Goal: Information Seeking & Learning: Check status

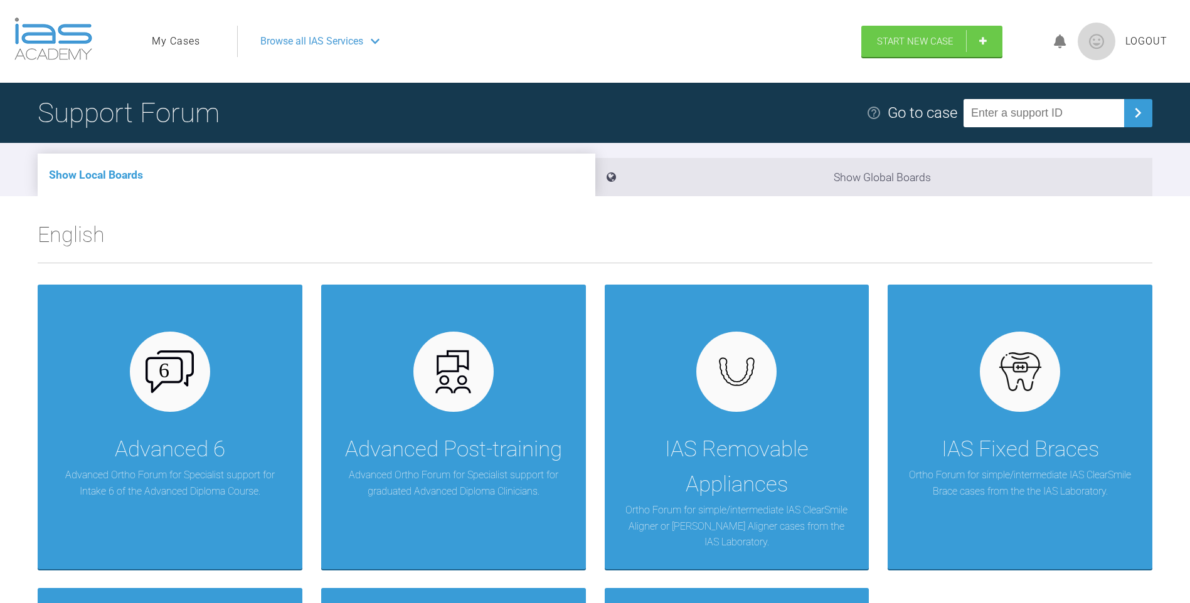
click at [159, 36] on link "My Cases" at bounding box center [176, 41] width 48 height 16
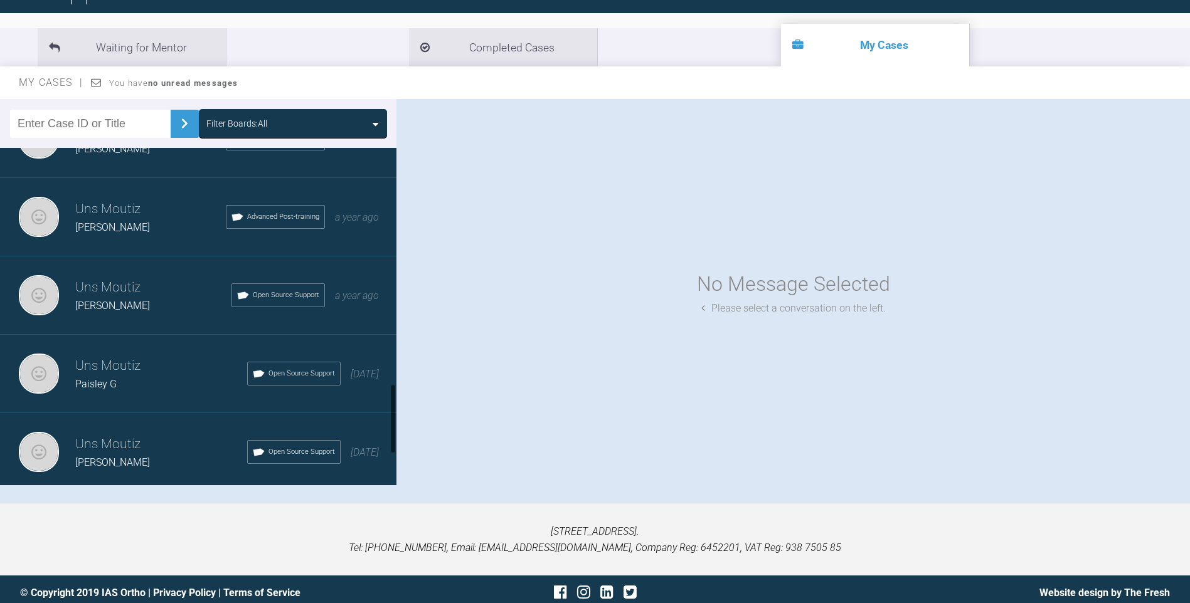
scroll to position [1269, 0]
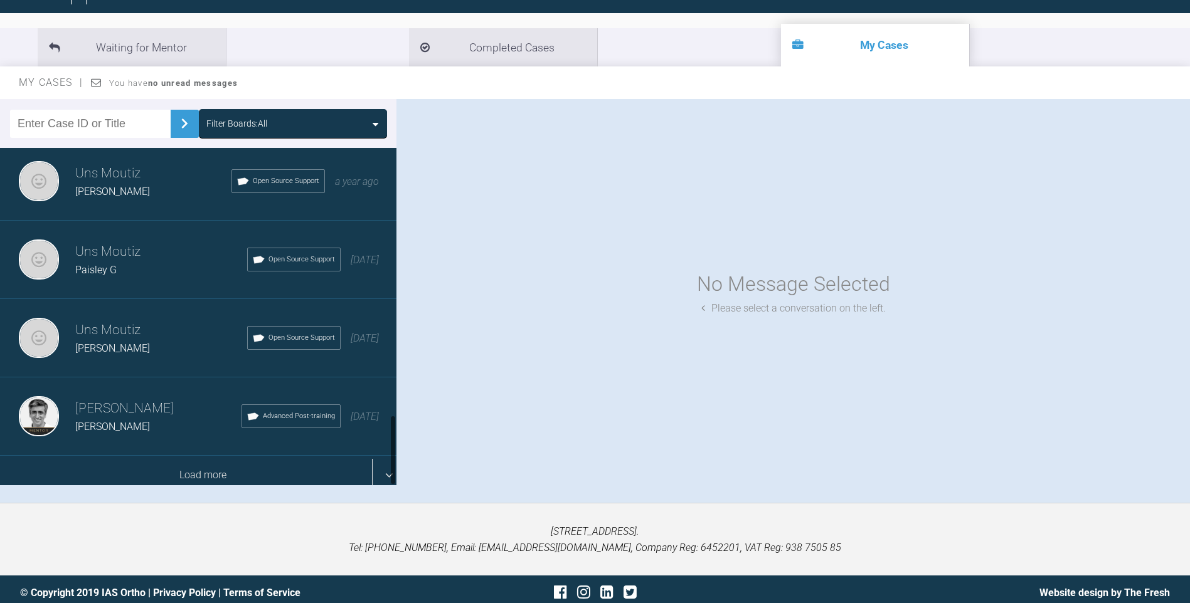
click at [375, 458] on div "Load more" at bounding box center [203, 475] width 406 height 39
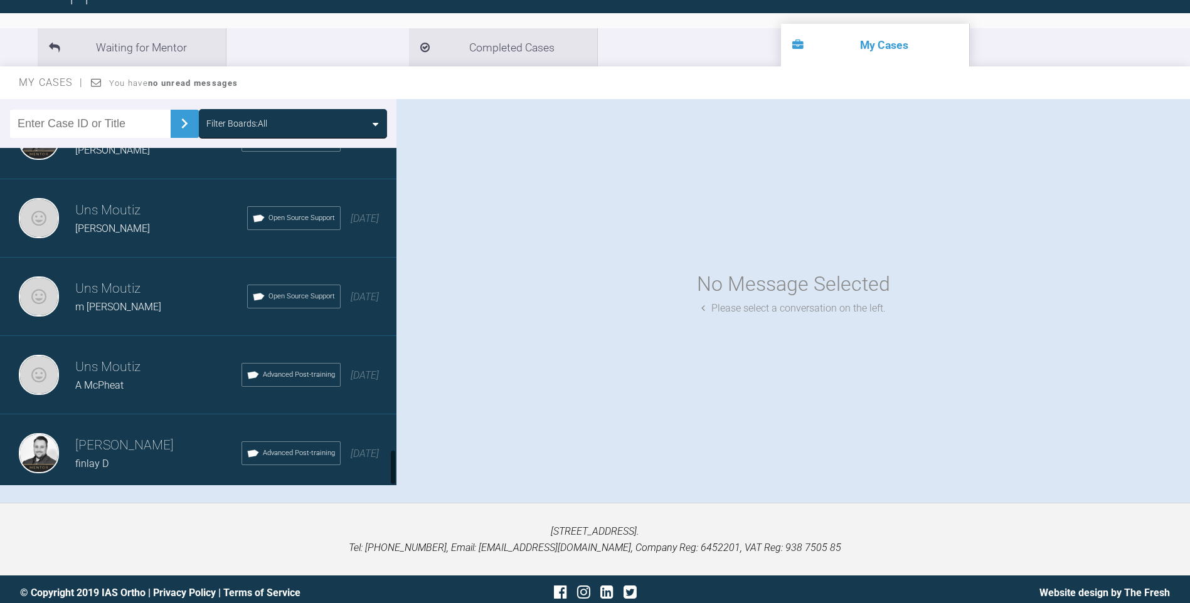
scroll to position [2837, 0]
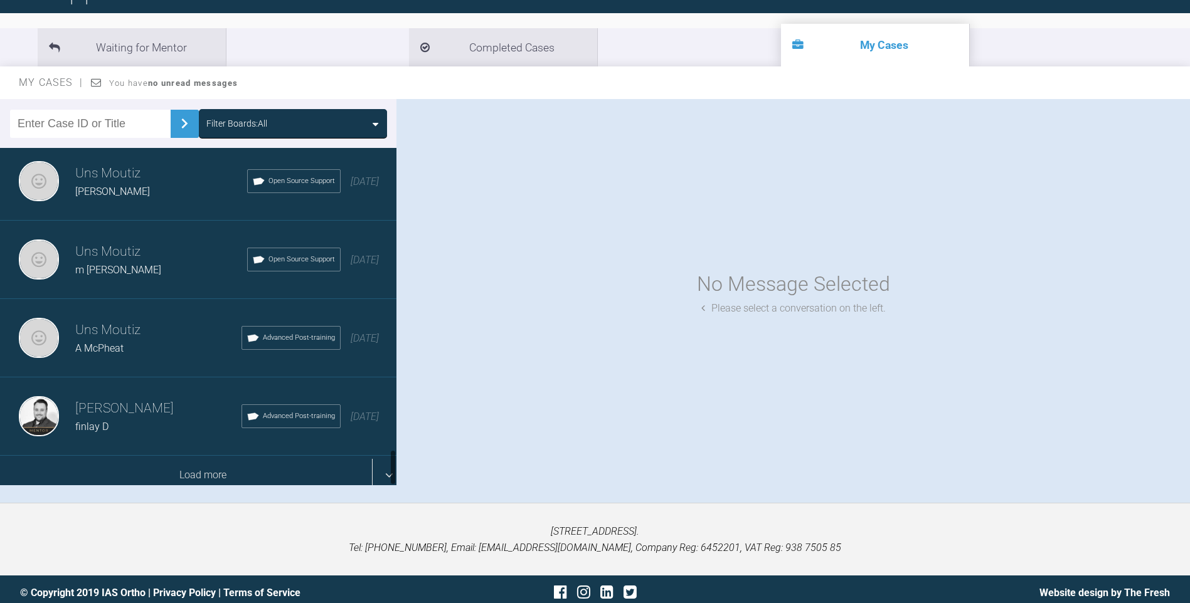
click at [376, 457] on div "Load more" at bounding box center [203, 475] width 406 height 39
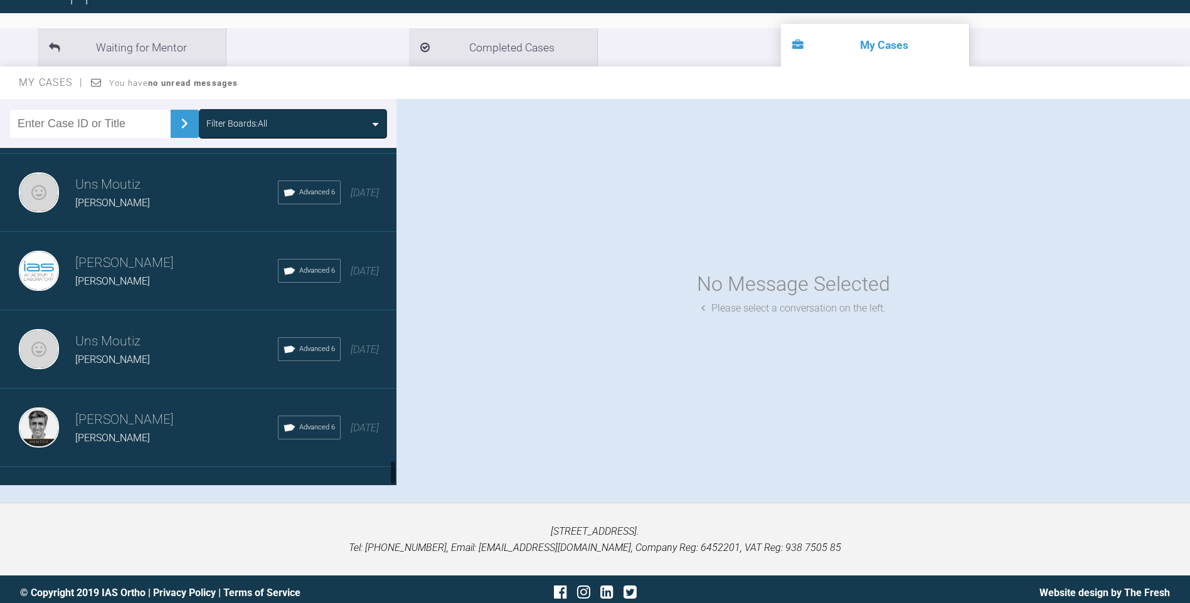
scroll to position [4131, 0]
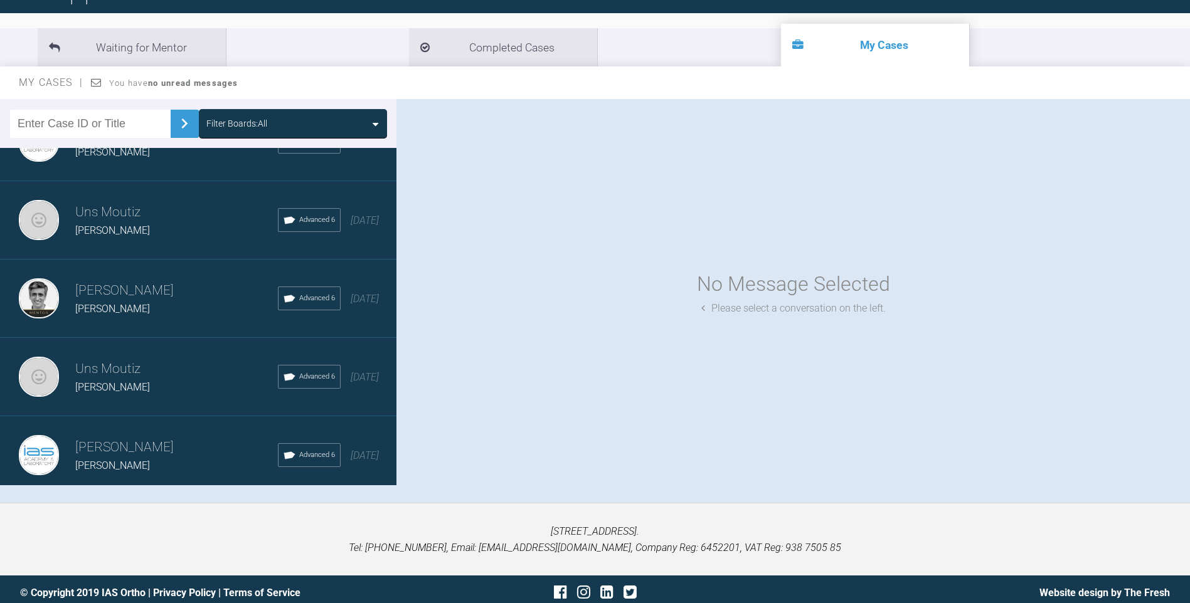
click at [105, 437] on h3 "[PERSON_NAME]" at bounding box center [176, 447] width 203 height 21
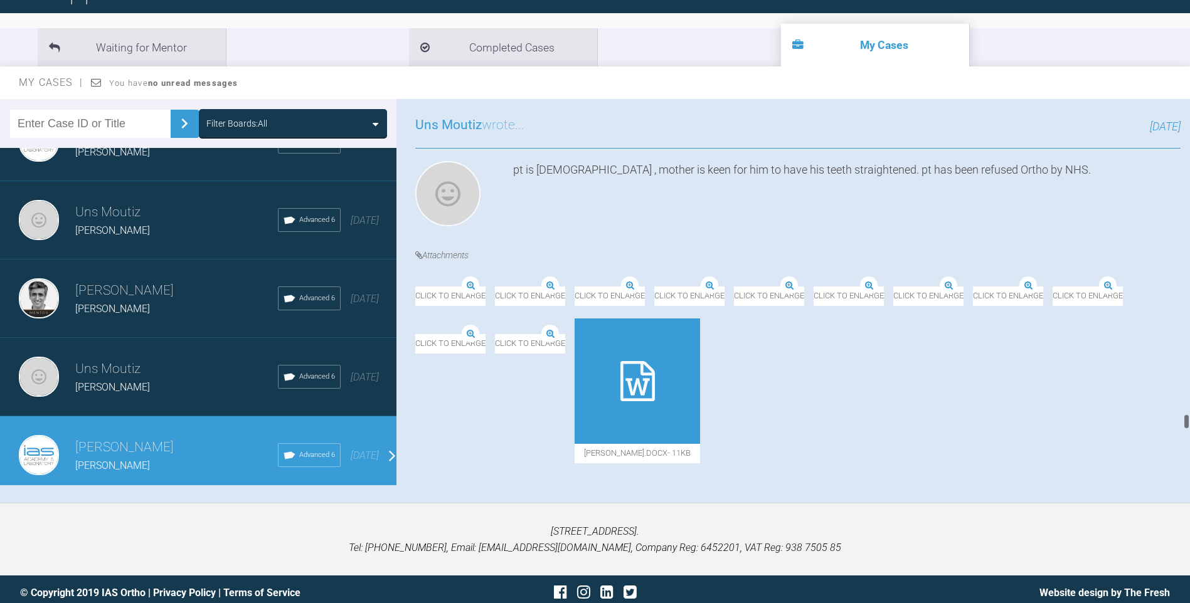
scroll to position [13282, 0]
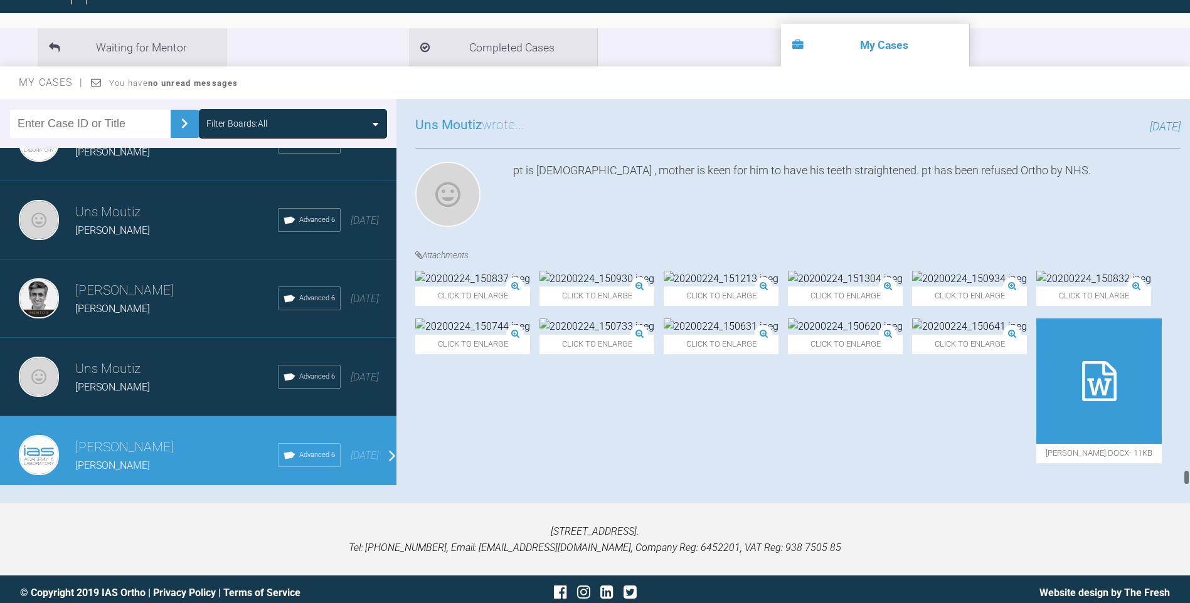
drag, startPoint x: 1185, startPoint y: 98, endPoint x: 1052, endPoint y: 482, distance: 406.4
click at [1181, 519] on div "My Cases Logout Browse all IAS Services Start New Case Logout Support Forum Bac…" at bounding box center [595, 243] width 1190 height 734
click at [530, 438] on div "Click to enlarge" at bounding box center [472, 391] width 115 height 145
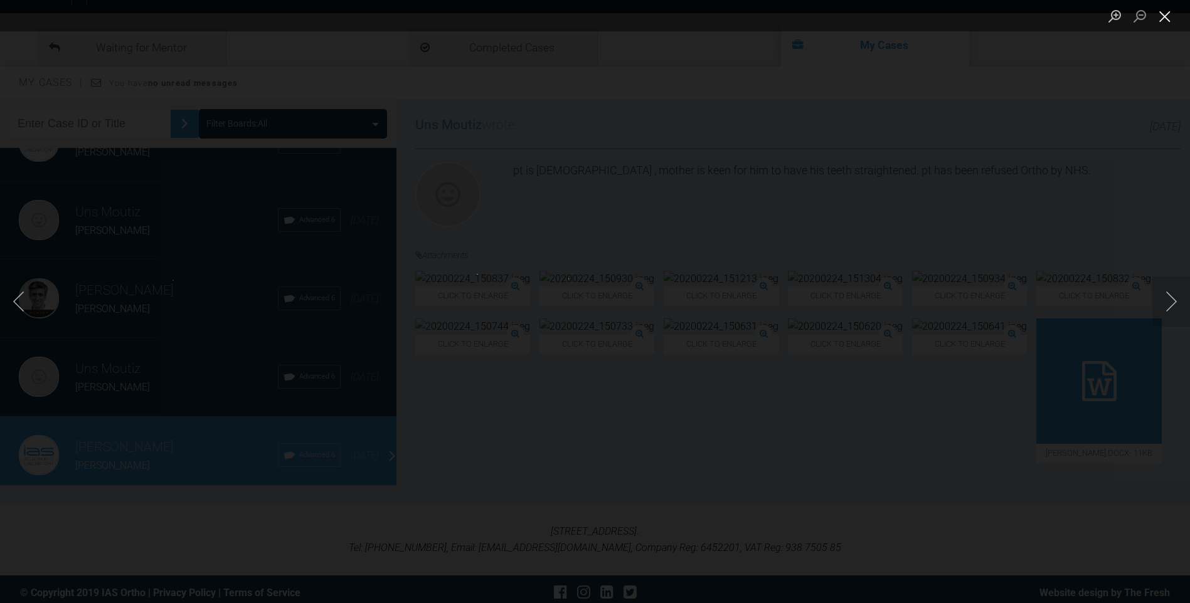
click at [1169, 21] on button "Close lightbox" at bounding box center [1164, 16] width 25 height 22
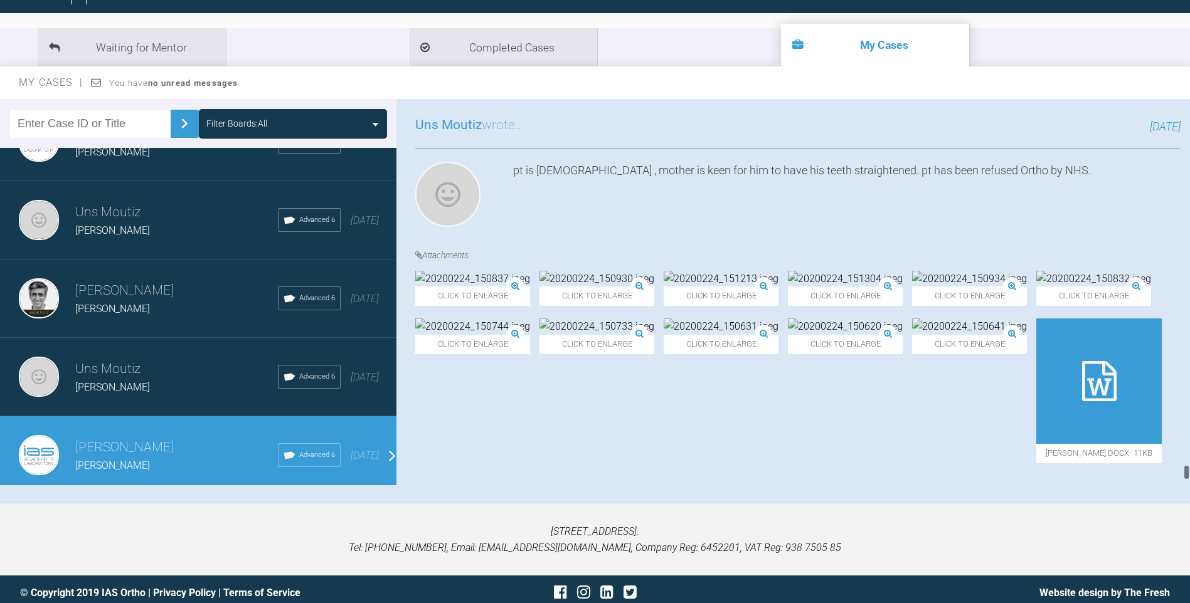
scroll to position [13218, 0]
click at [1082, 396] on icon at bounding box center [1099, 381] width 34 height 40
click at [530, 335] on img at bounding box center [472, 327] width 115 height 16
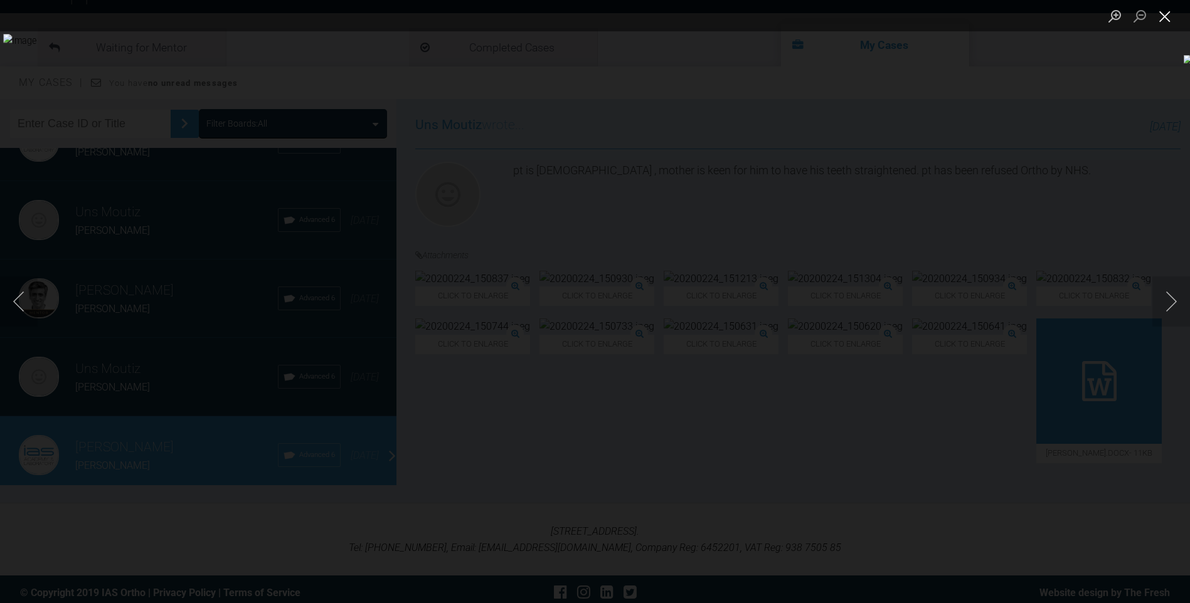
click at [1162, 17] on button "Close lightbox" at bounding box center [1164, 16] width 25 height 22
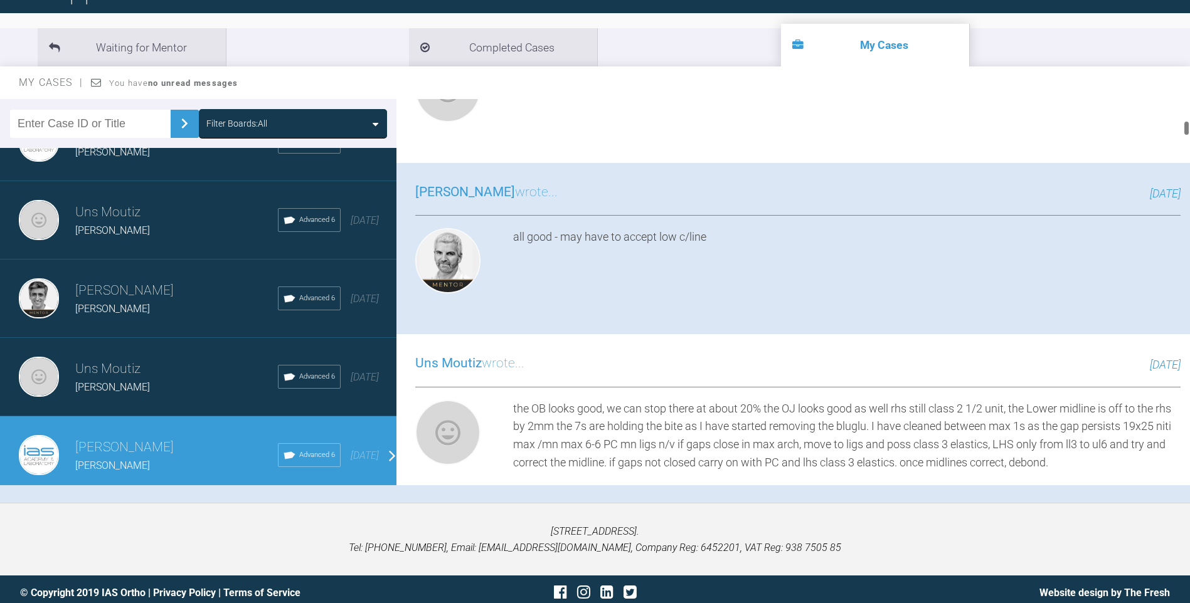
scroll to position [777, 0]
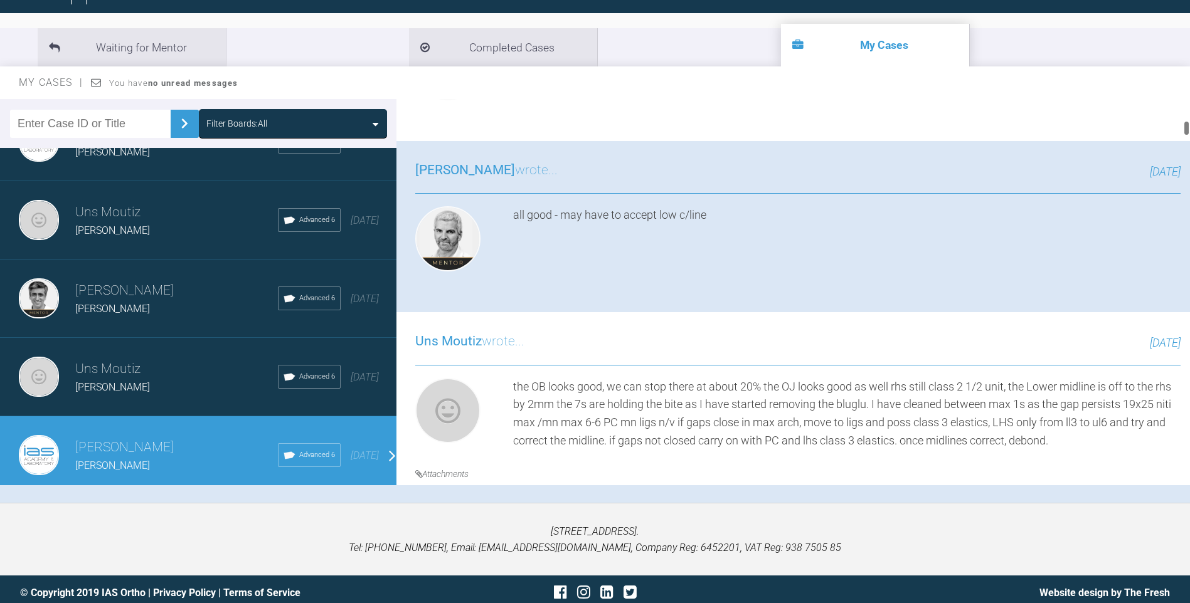
drag, startPoint x: 1187, startPoint y: 458, endPoint x: 1199, endPoint y: 120, distance: 338.3
click at [1189, 120] on html "My Cases Logout Browse all IAS Services Start New Case Logout Support Forum Bac…" at bounding box center [595, 243] width 1190 height 734
click at [509, 489] on img at bounding box center [472, 497] width 115 height 16
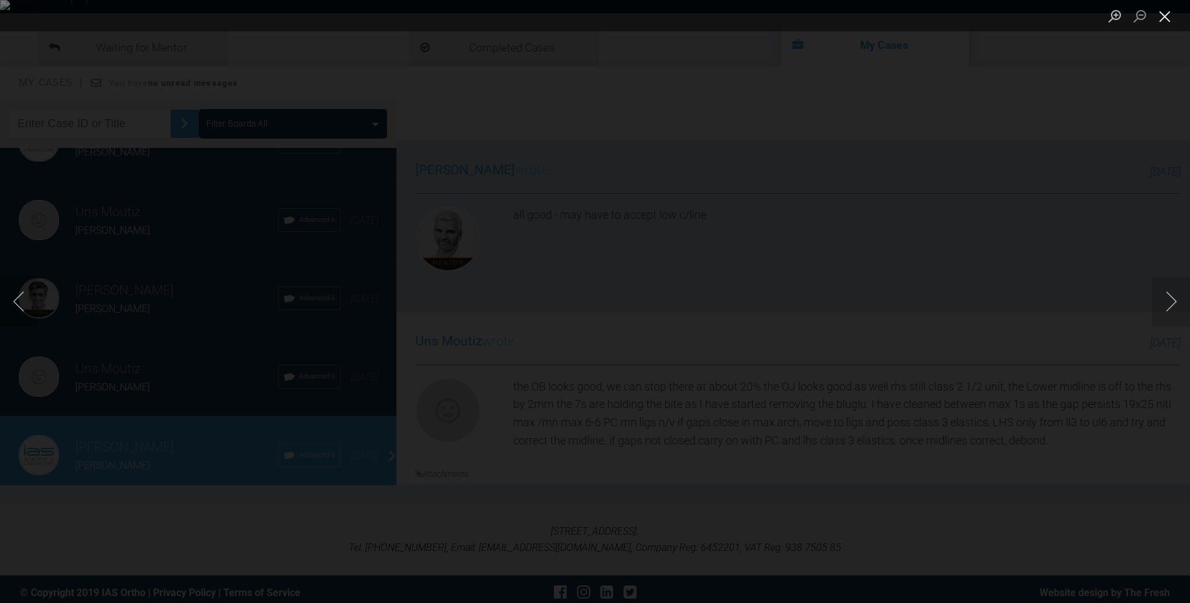
click at [1155, 9] on button "Close lightbox" at bounding box center [1164, 16] width 25 height 22
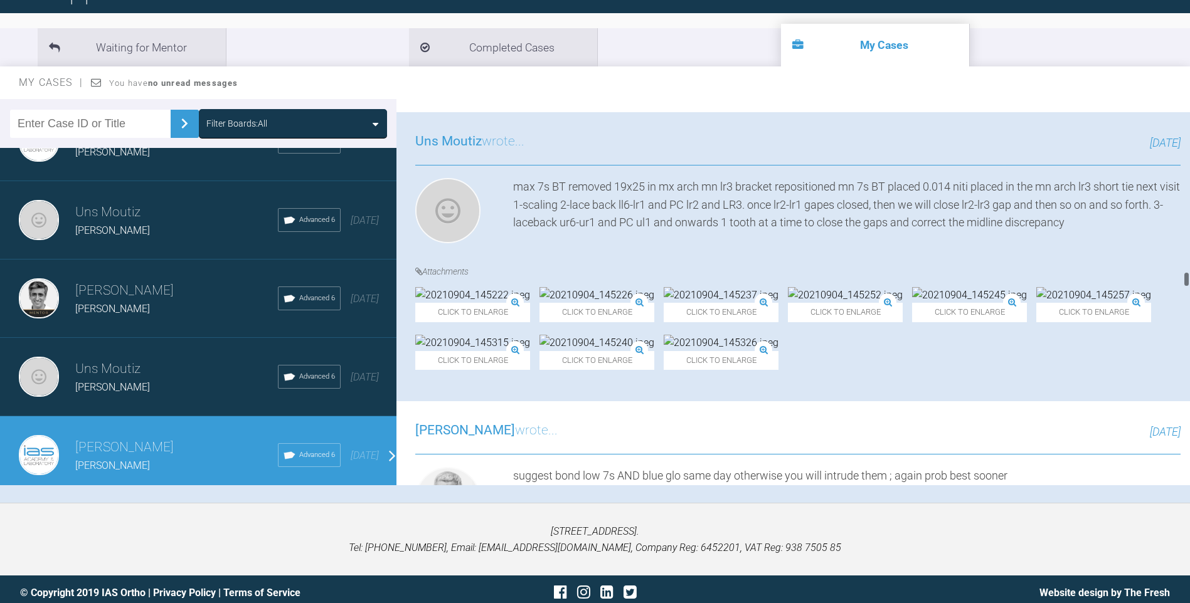
scroll to position [6550, 0]
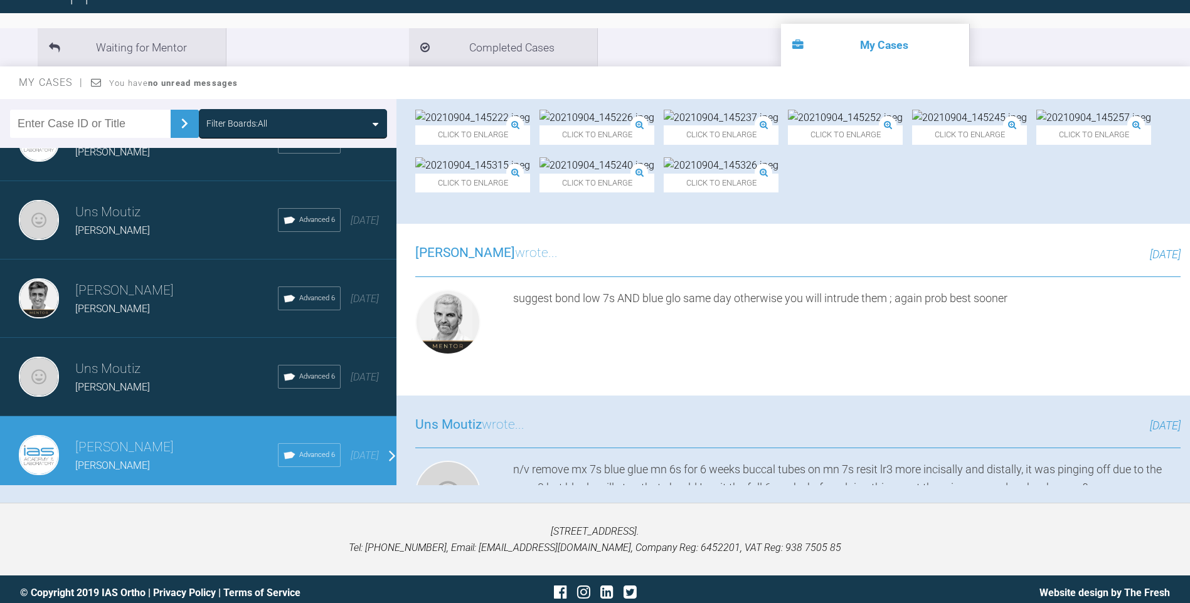
drag, startPoint x: 1185, startPoint y: 126, endPoint x: 1046, endPoint y: 305, distance: 226.6
click at [1170, 287] on div "[PERSON_NAME] [PERSON_NAME] OX a few seconds ago Support ID # CDRLZ34S [PERSON_…" at bounding box center [792, 292] width 793 height 386
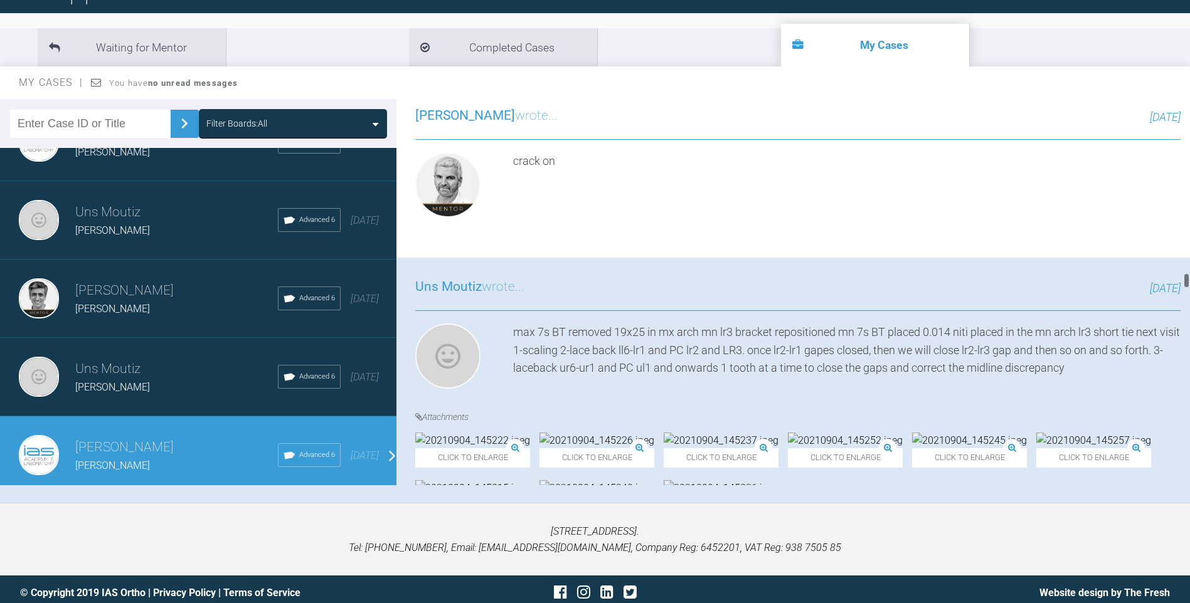
scroll to position [6196, 0]
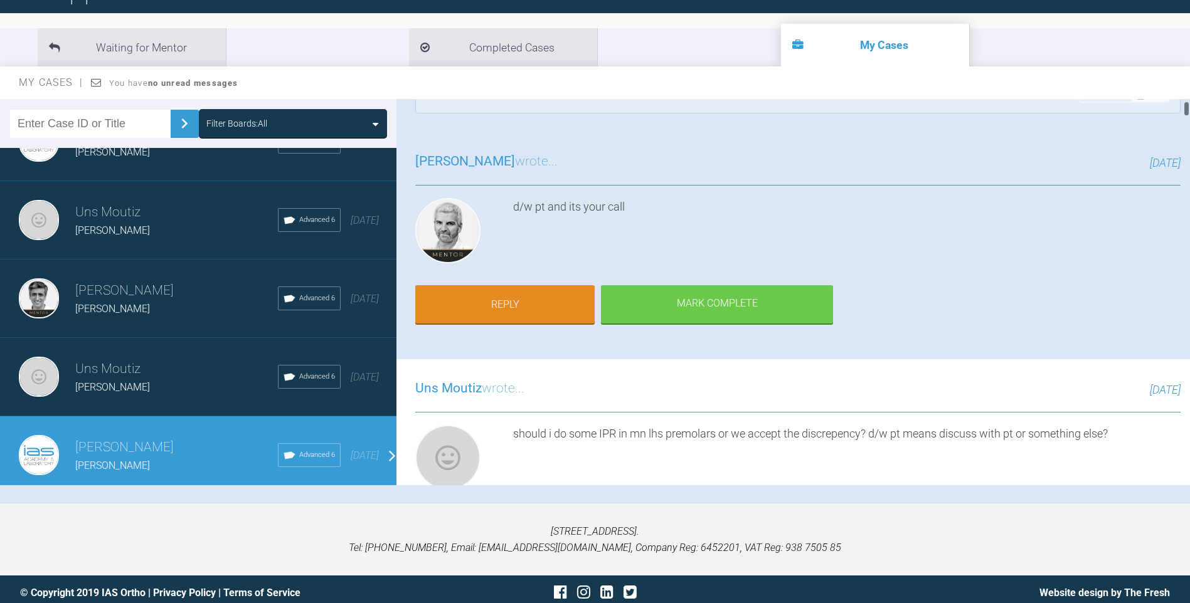
drag, startPoint x: 1185, startPoint y: 270, endPoint x: 1167, endPoint y: 93, distance: 177.7
click at [1174, 99] on div "[PERSON_NAME] [PERSON_NAME] OX a few seconds ago Support ID # CDRLZ34S [PERSON_…" at bounding box center [792, 292] width 793 height 386
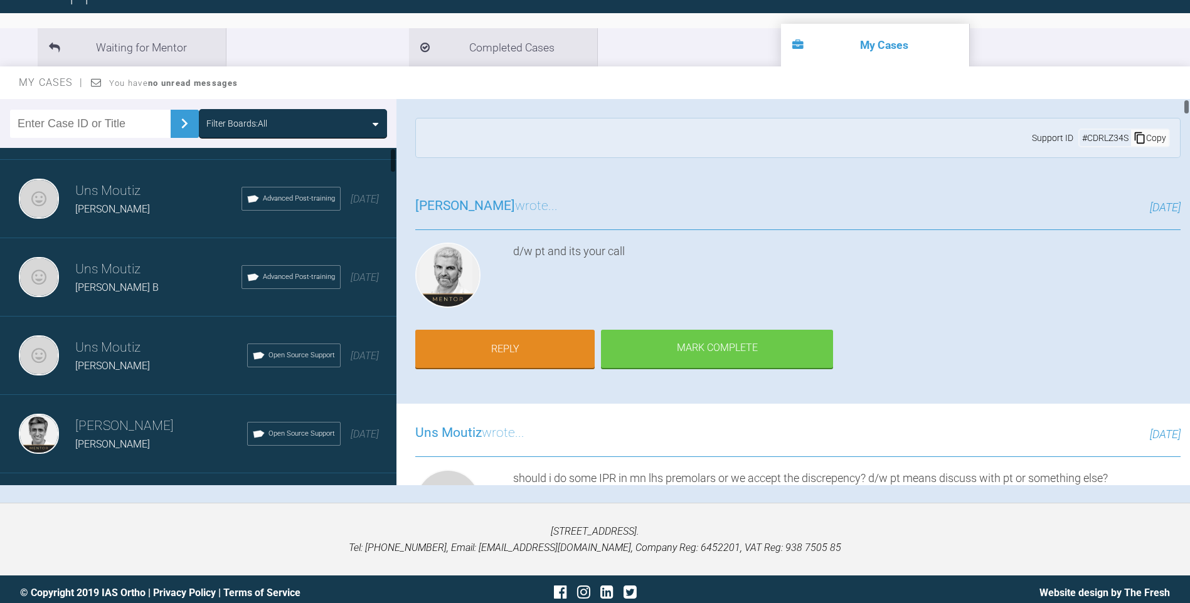
scroll to position [0, 0]
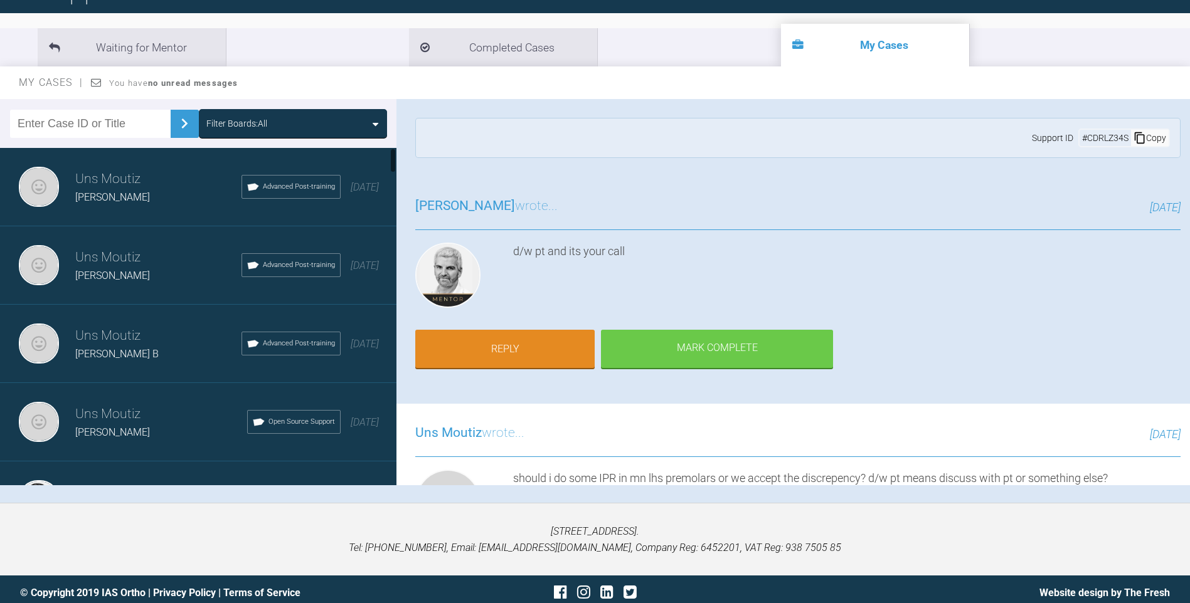
drag, startPoint x: 393, startPoint y: 411, endPoint x: 396, endPoint y: 135, distance: 276.0
click at [396, 135] on div "Filter Boards: All Uns Moutiz [PERSON_NAME] B Advanced Post-training [DATE] Uns…" at bounding box center [198, 292] width 396 height 386
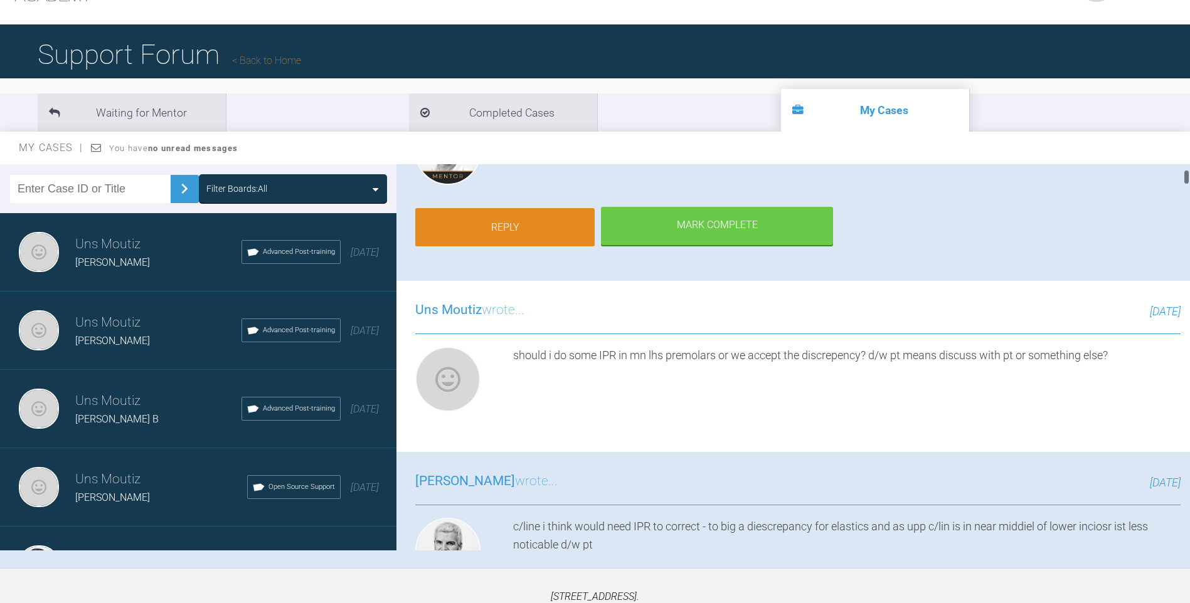
scroll to position [124, 0]
